Goal: Task Accomplishment & Management: Use online tool/utility

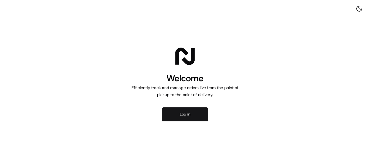
click at [187, 116] on button "Log in" at bounding box center [185, 115] width 47 height 14
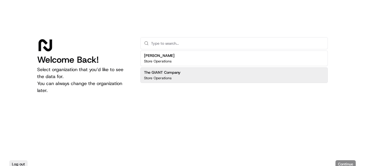
click at [203, 77] on div "The GIANT Company Store Operations" at bounding box center [234, 75] width 188 height 16
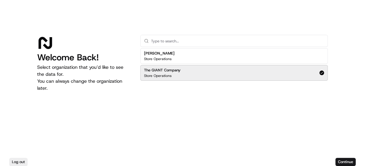
click at [203, 76] on div "The GIANT Company Store Operations" at bounding box center [234, 73] width 188 height 16
click at [223, 70] on div "The GIANT Company Store Operations" at bounding box center [234, 73] width 188 height 16
click at [350, 160] on button "Continue" at bounding box center [346, 162] width 20 height 8
